Goal: Find specific page/section: Find specific page/section

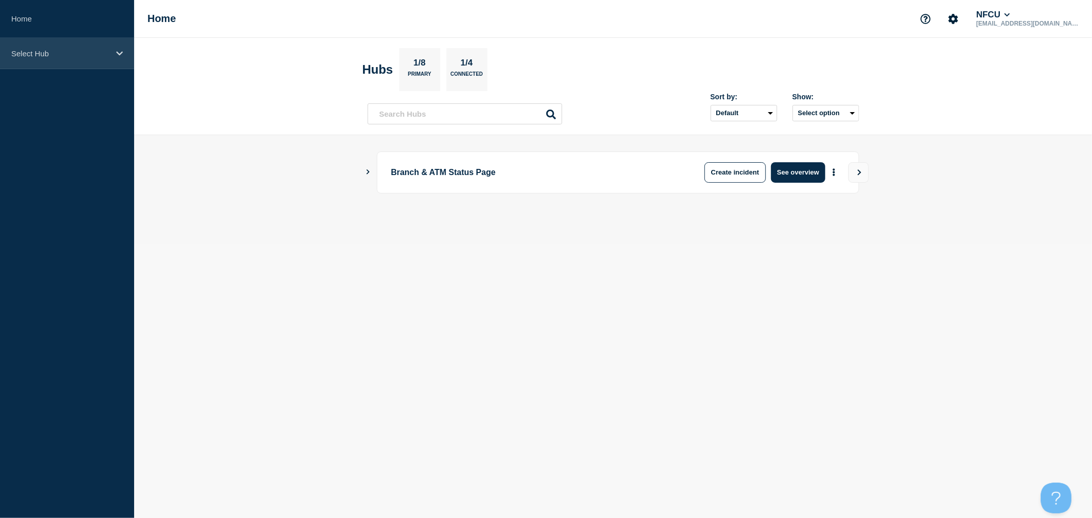
click at [114, 56] on div "Select Hub" at bounding box center [67, 53] width 134 height 31
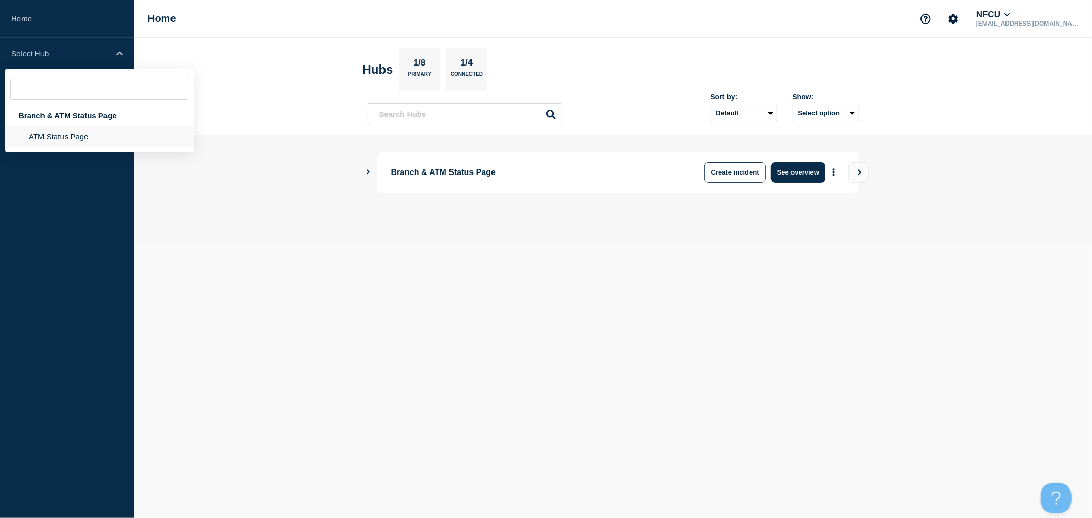
click at [83, 141] on li "ATM Status Page" at bounding box center [99, 136] width 188 height 21
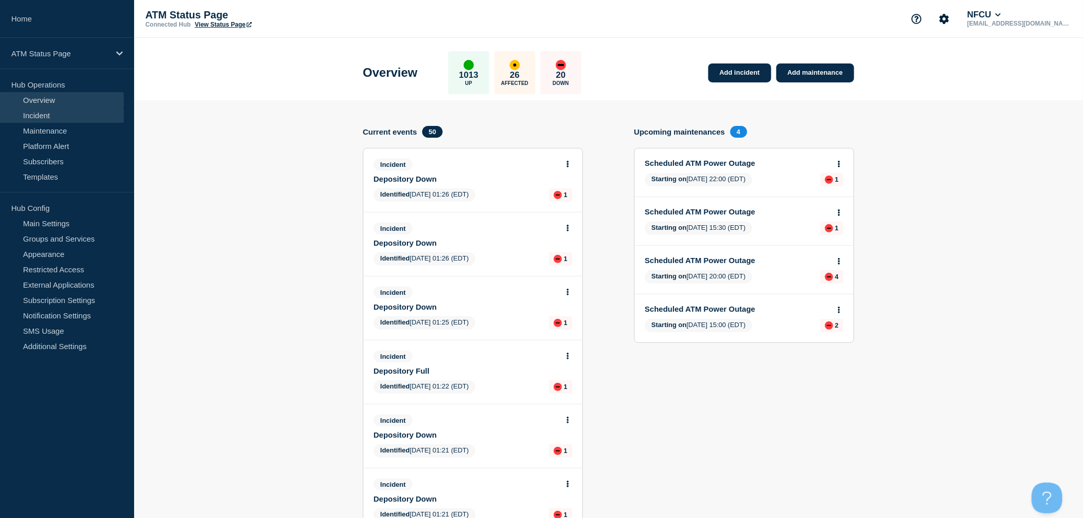
click at [58, 118] on link "Incident" at bounding box center [62, 114] width 124 height 15
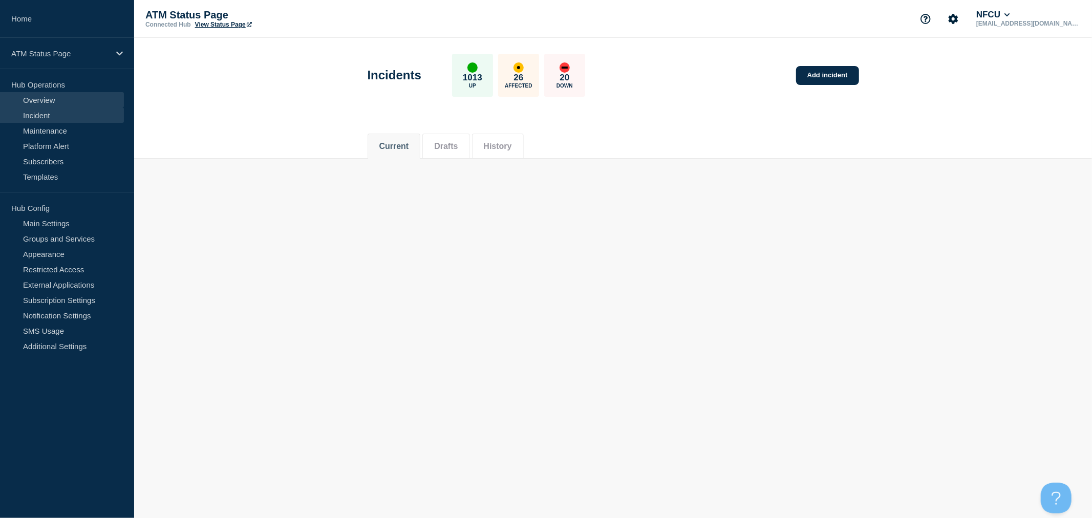
click at [47, 99] on link "Overview" at bounding box center [62, 99] width 124 height 15
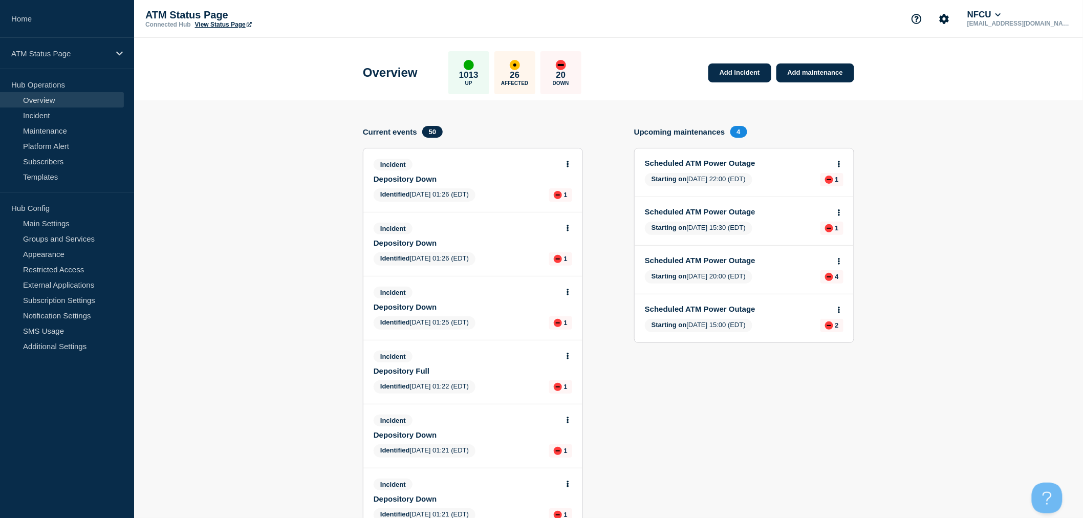
click at [67, 114] on link "Incident" at bounding box center [62, 114] width 124 height 15
